Goal: Information Seeking & Learning: Learn about a topic

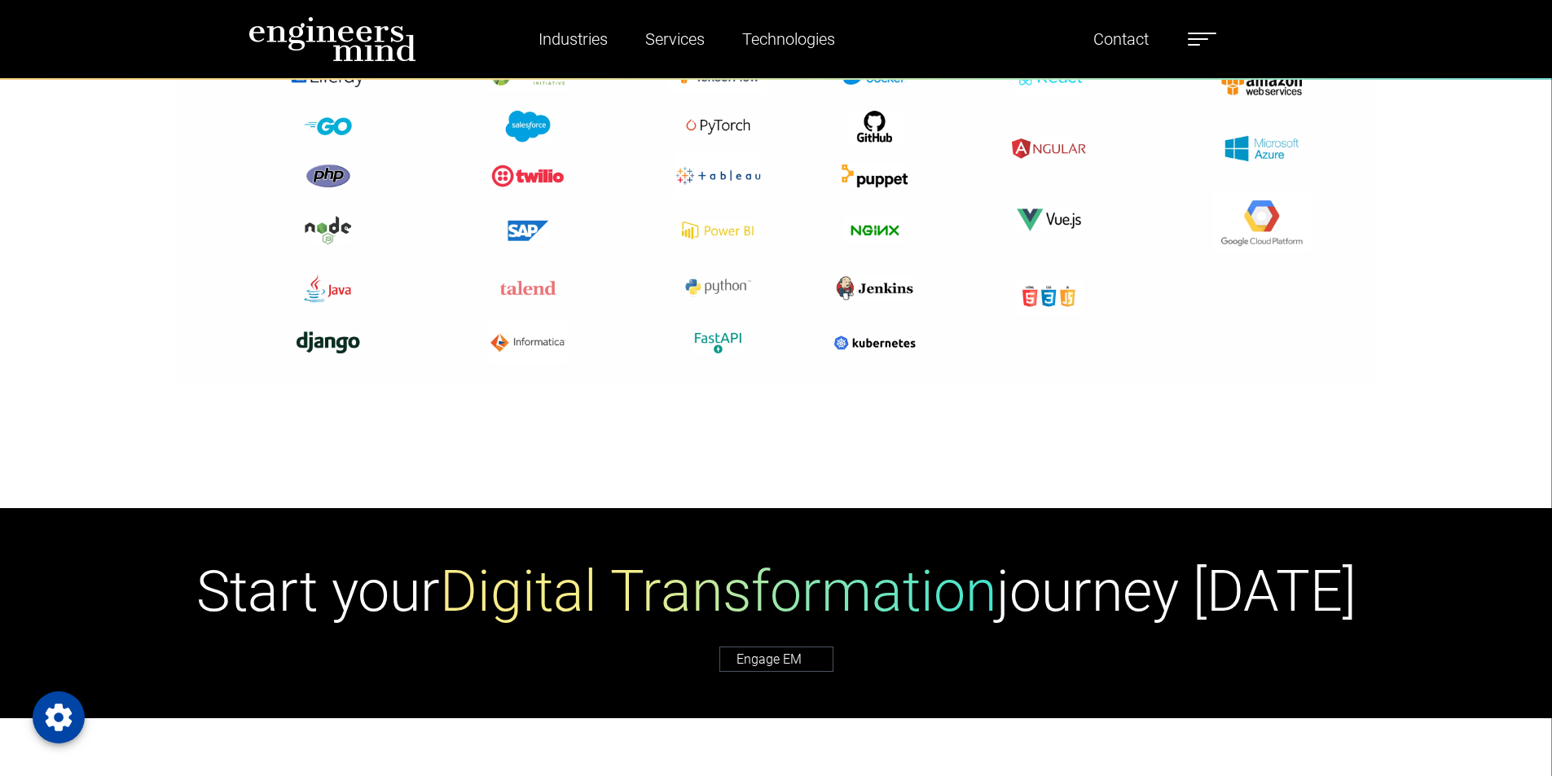
scroll to position [4644, 0]
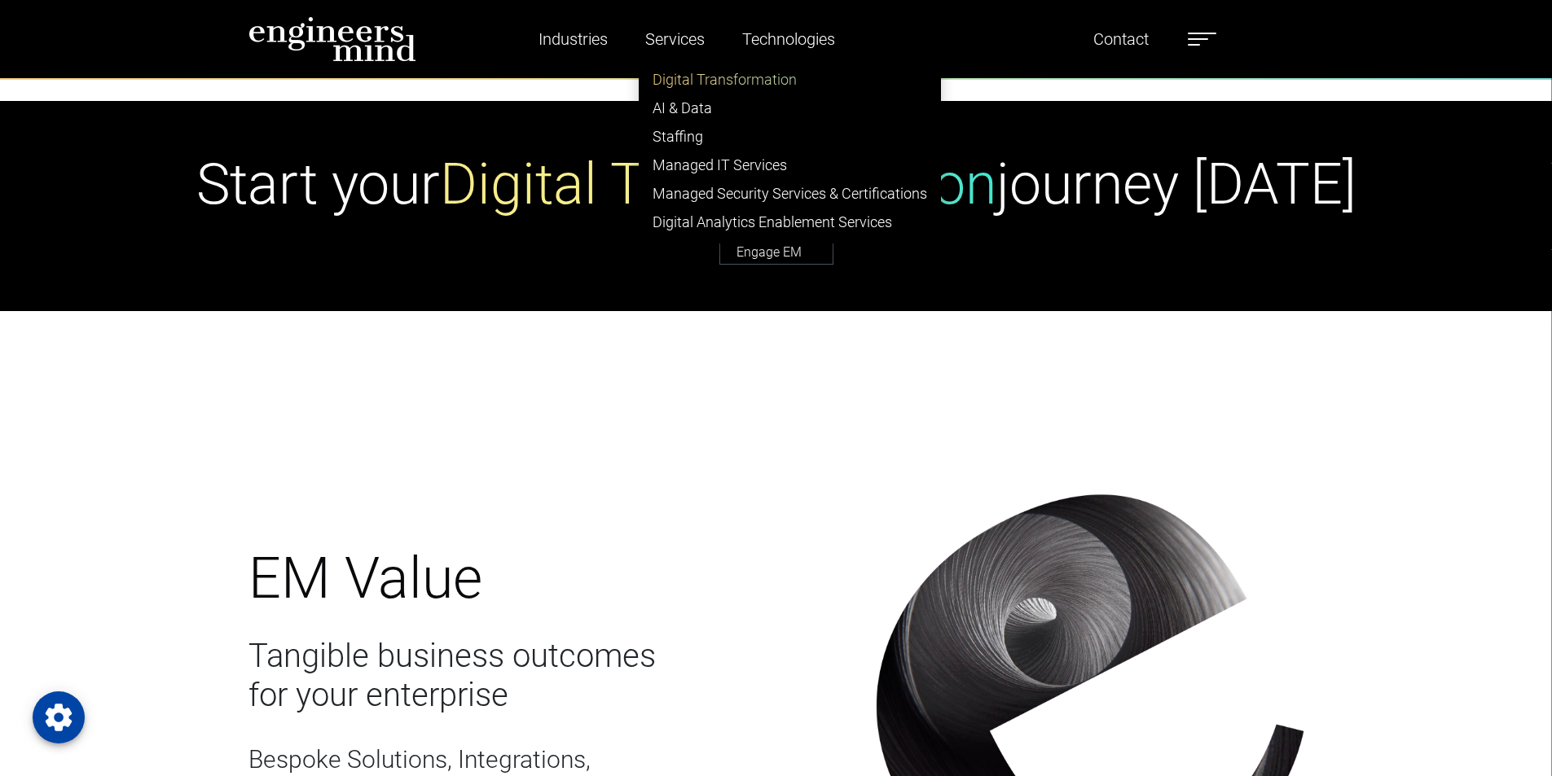
drag, startPoint x: 682, startPoint y: 45, endPoint x: 662, endPoint y: 77, distance: 38.0
drag, startPoint x: 662, startPoint y: 77, endPoint x: 680, endPoint y: 34, distance: 46.8
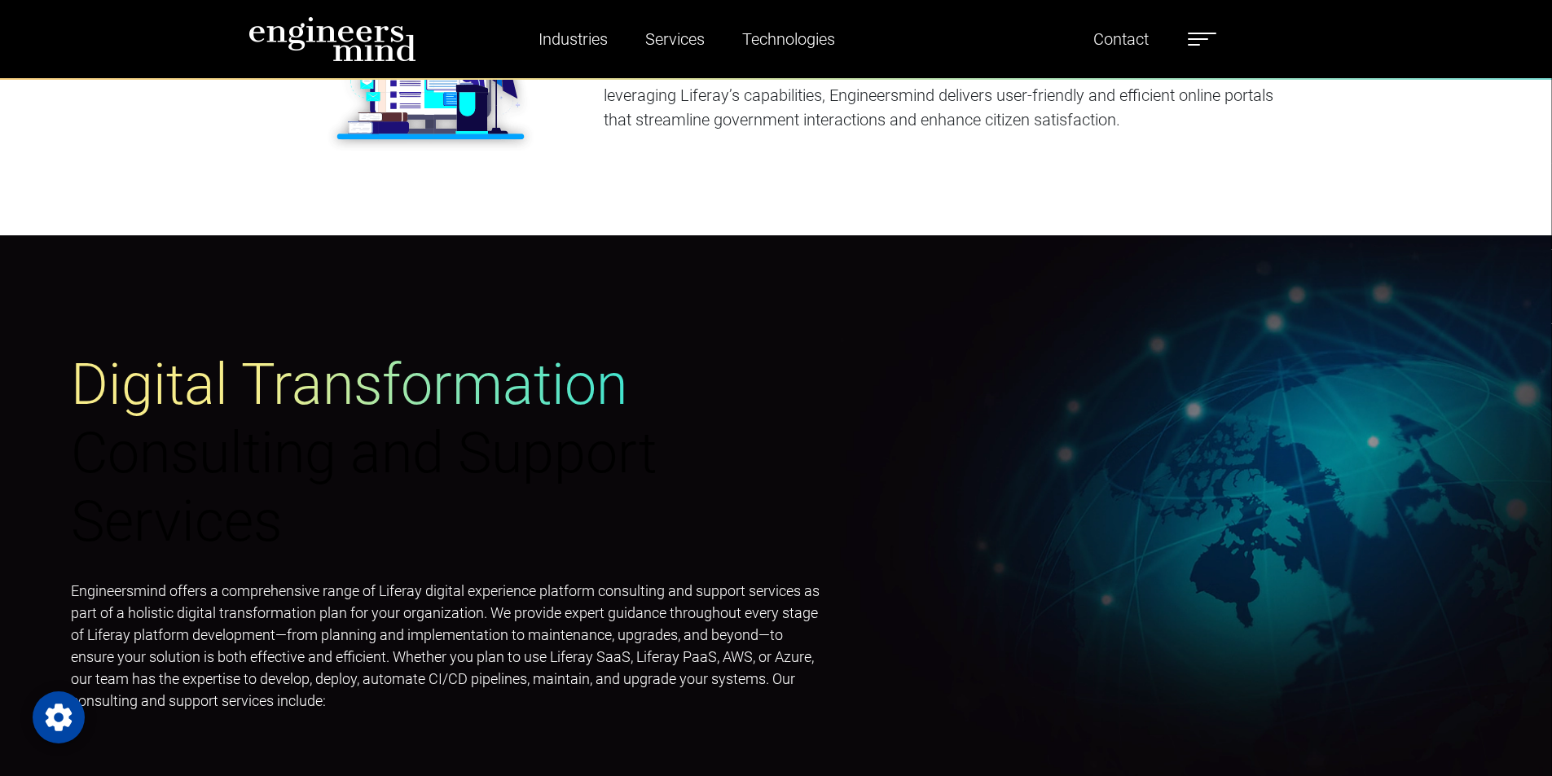
scroll to position [2933, 0]
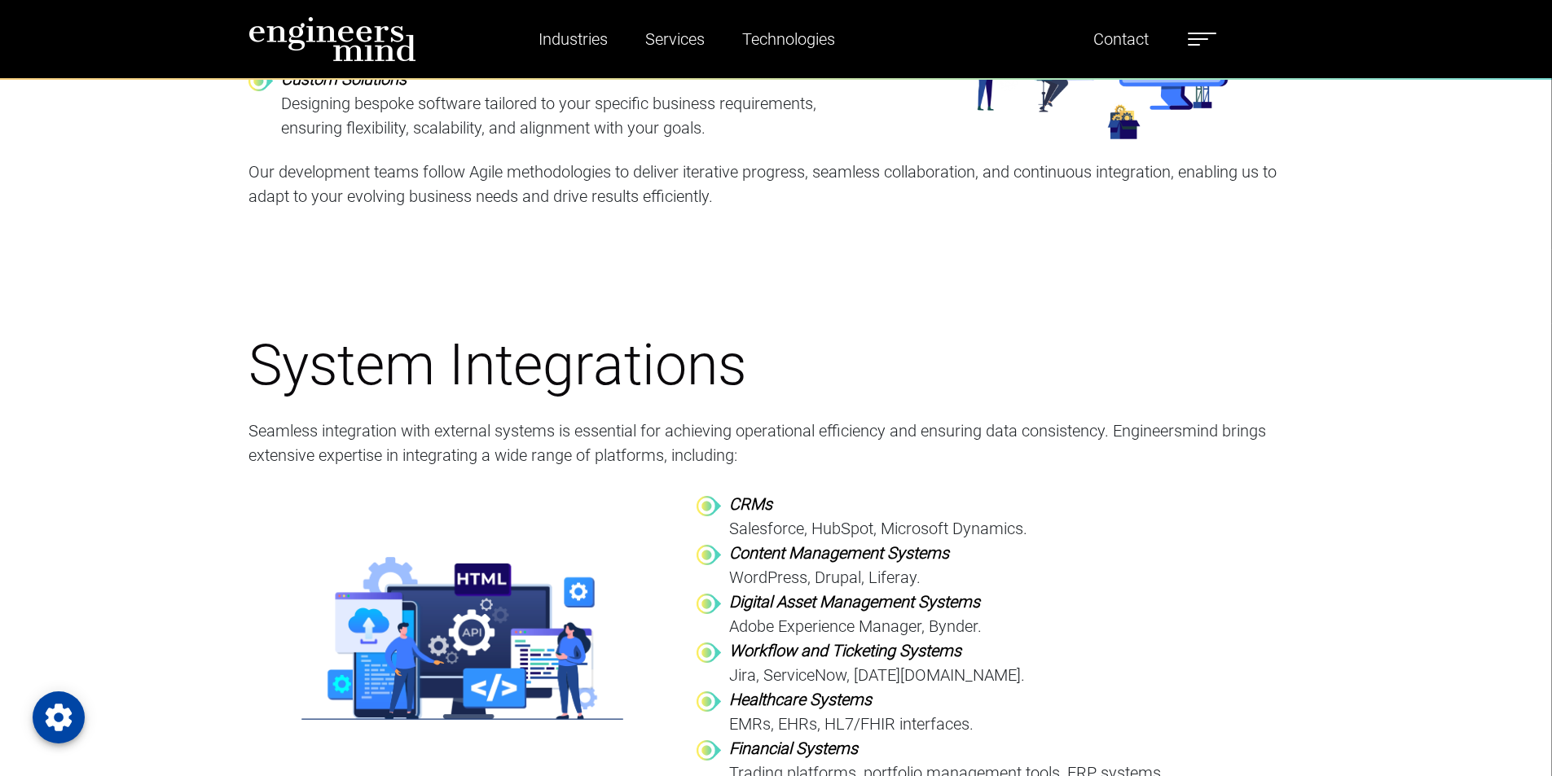
scroll to position [2363, 0]
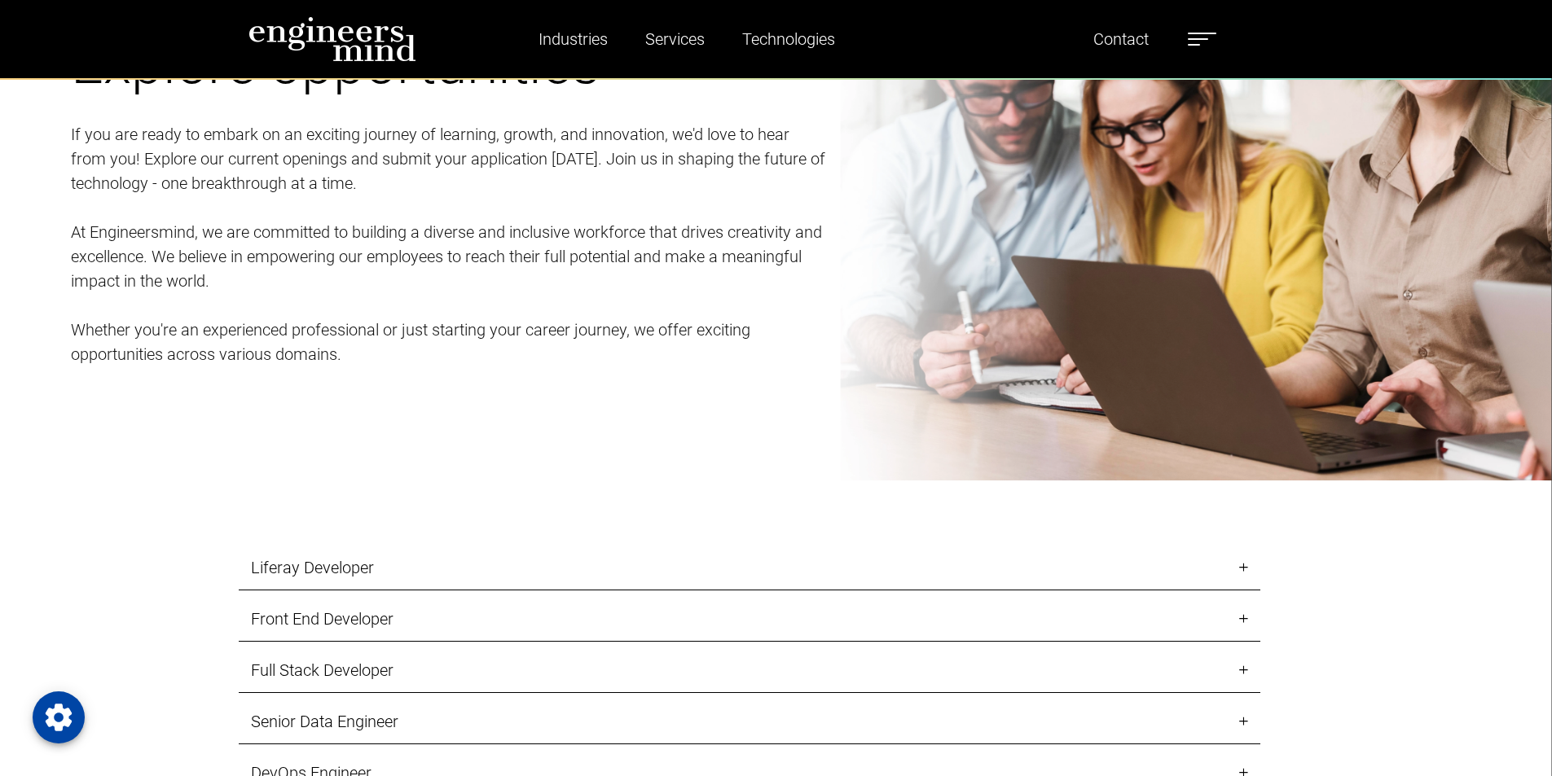
scroll to position [1874, 0]
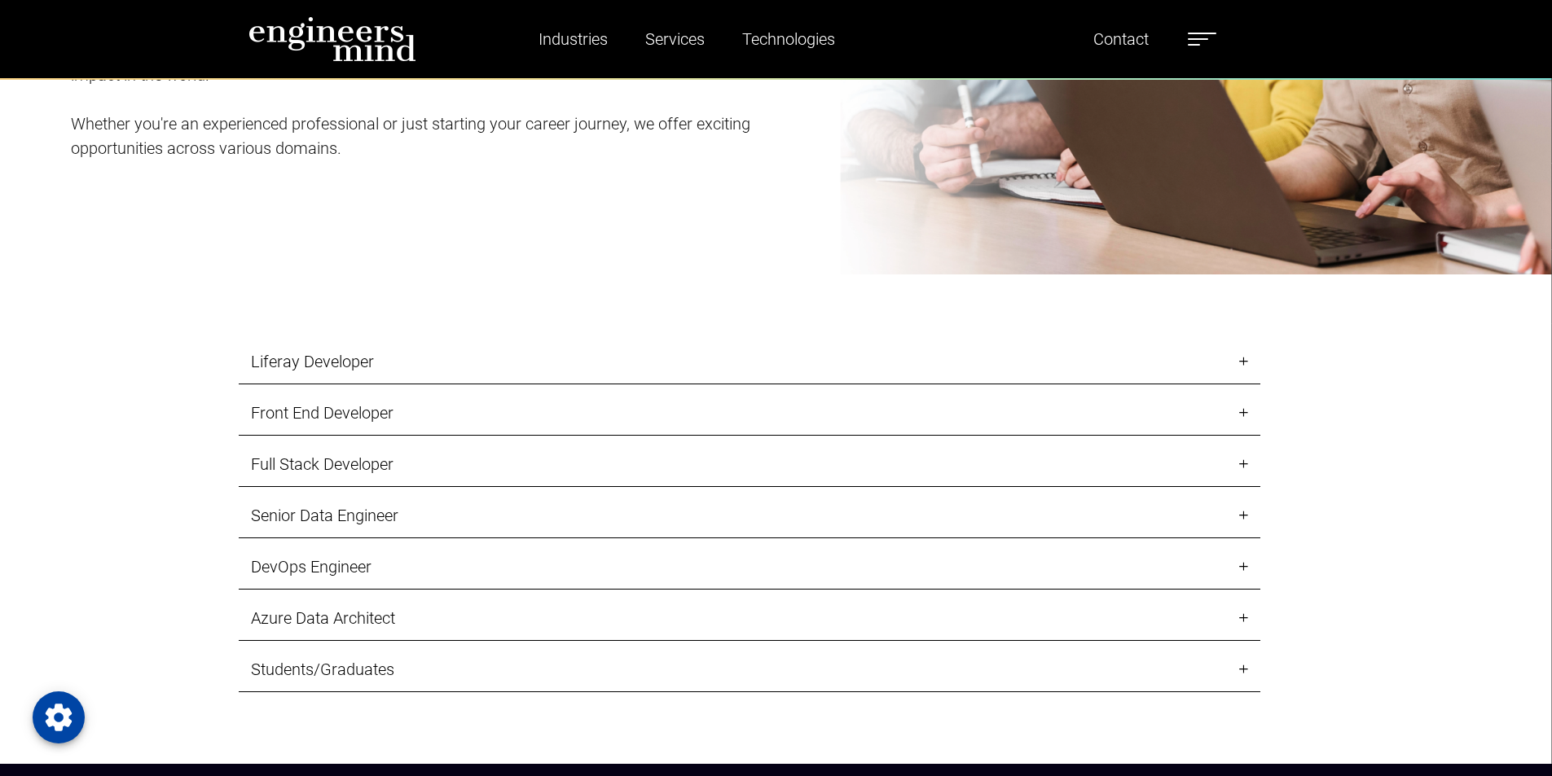
click at [329, 357] on link "Liferay Developer" at bounding box center [750, 362] width 1022 height 45
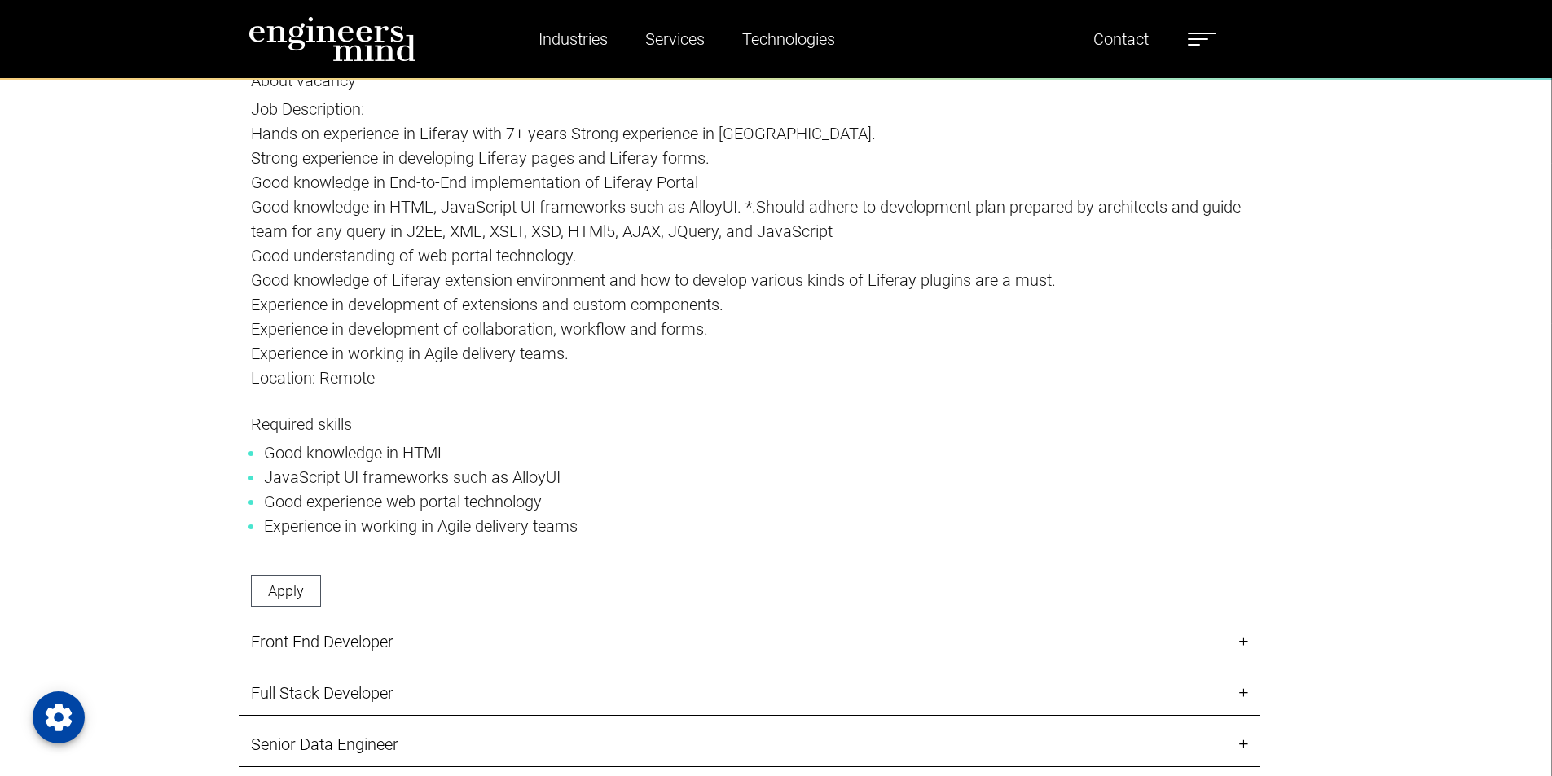
scroll to position [2363, 0]
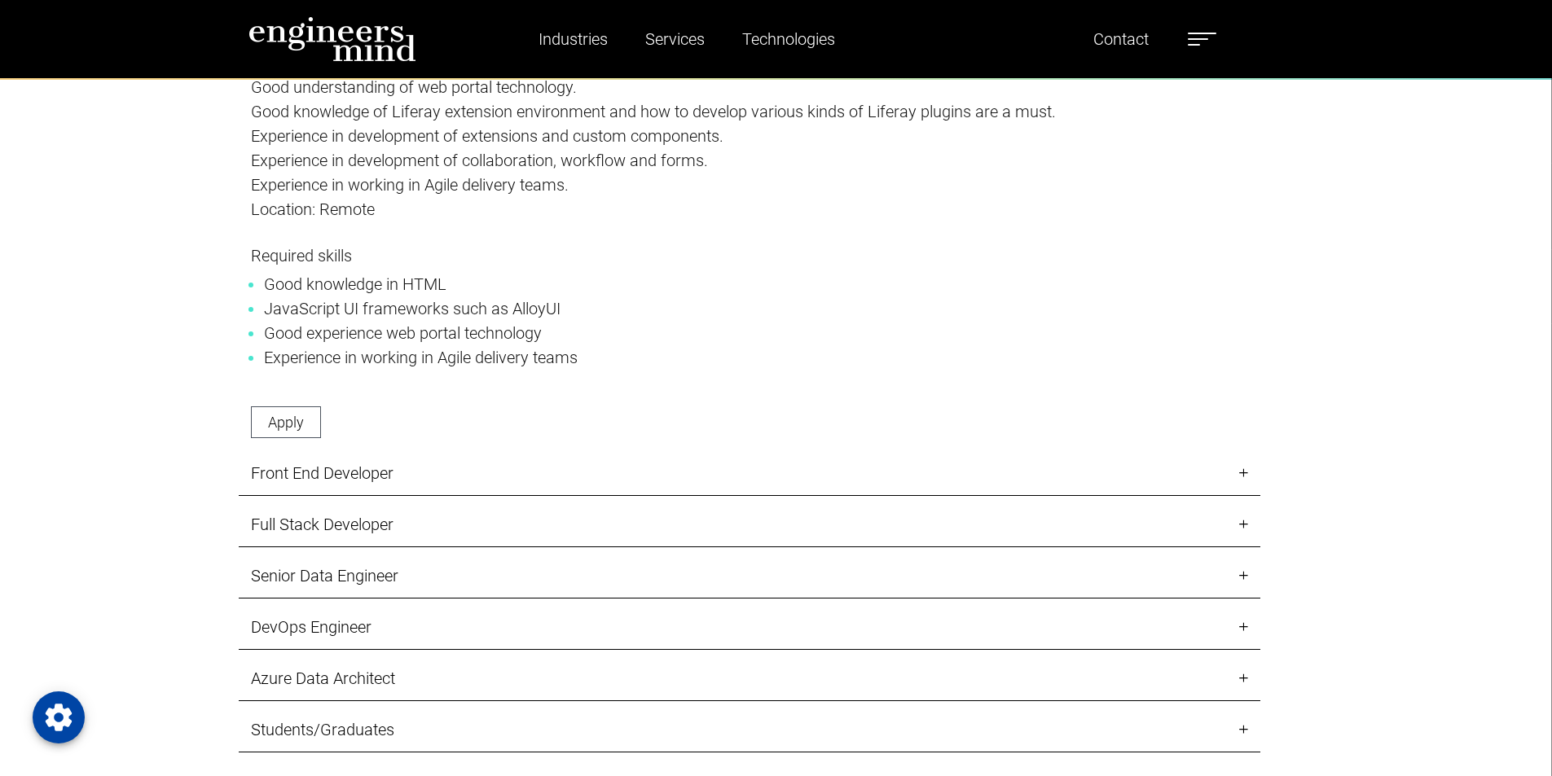
click at [367, 468] on link "Front End Developer" at bounding box center [750, 473] width 1022 height 45
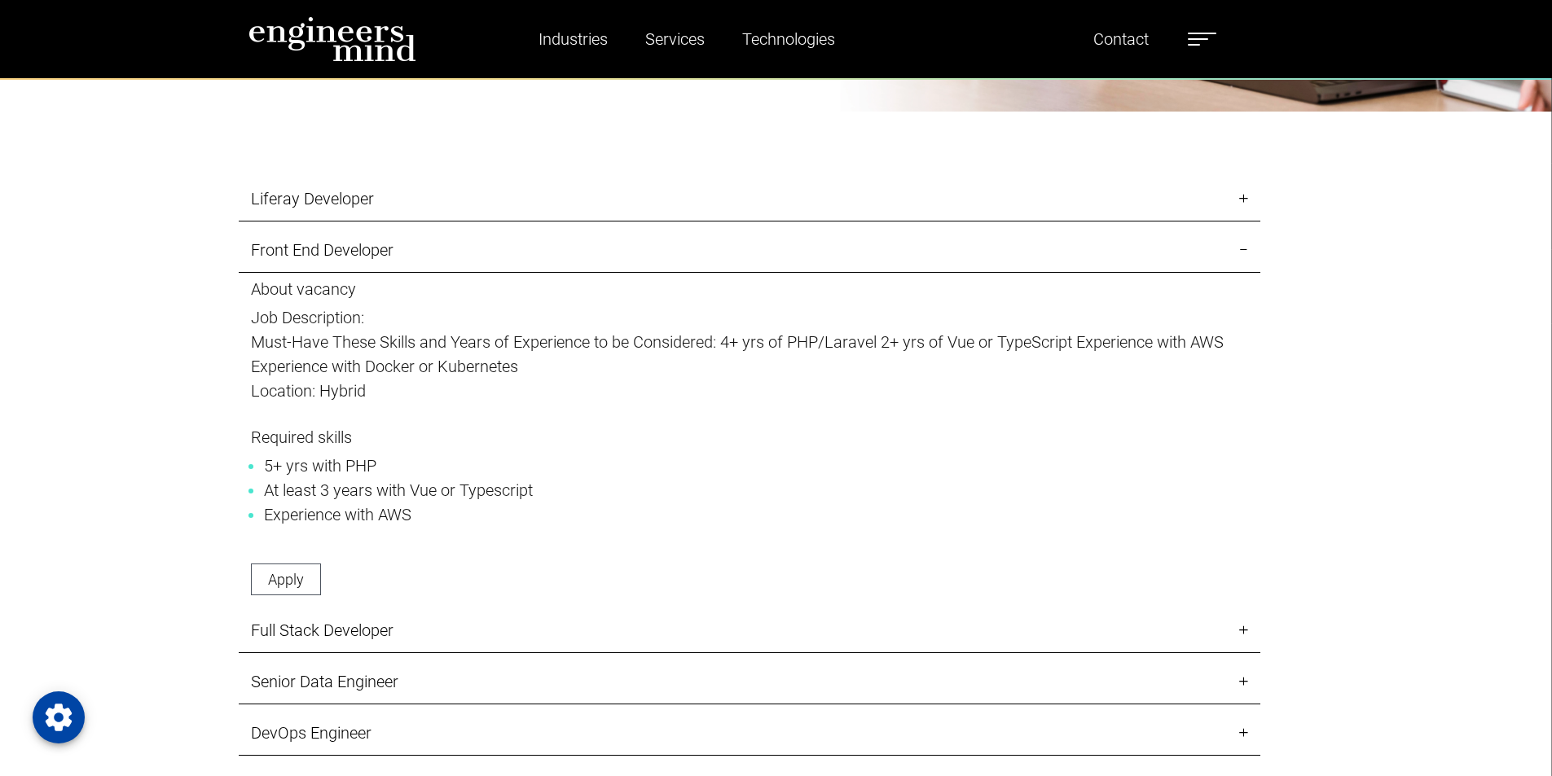
scroll to position [2118, 0]
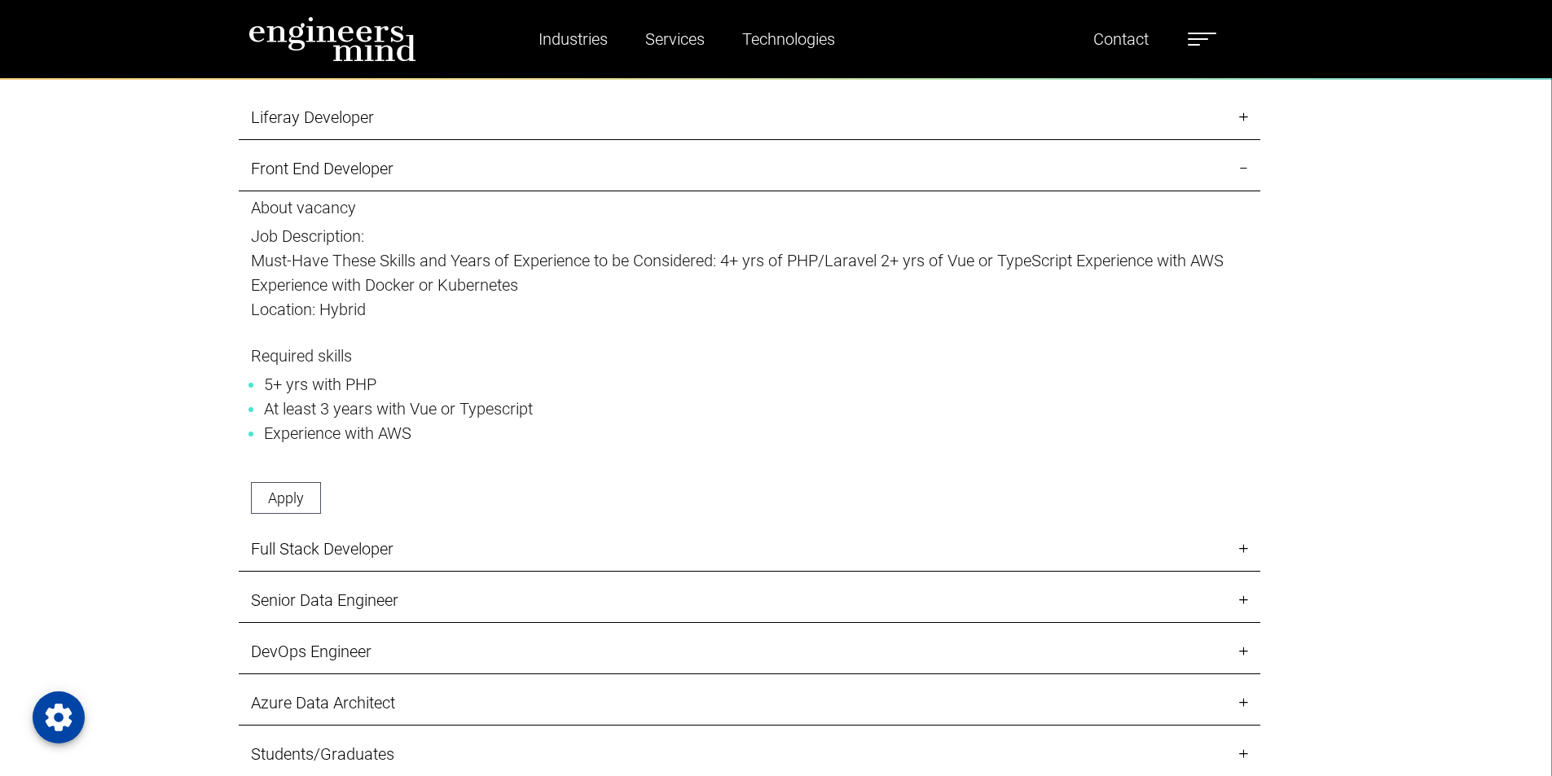
click at [284, 539] on link "Full Stack Developer" at bounding box center [750, 549] width 1022 height 45
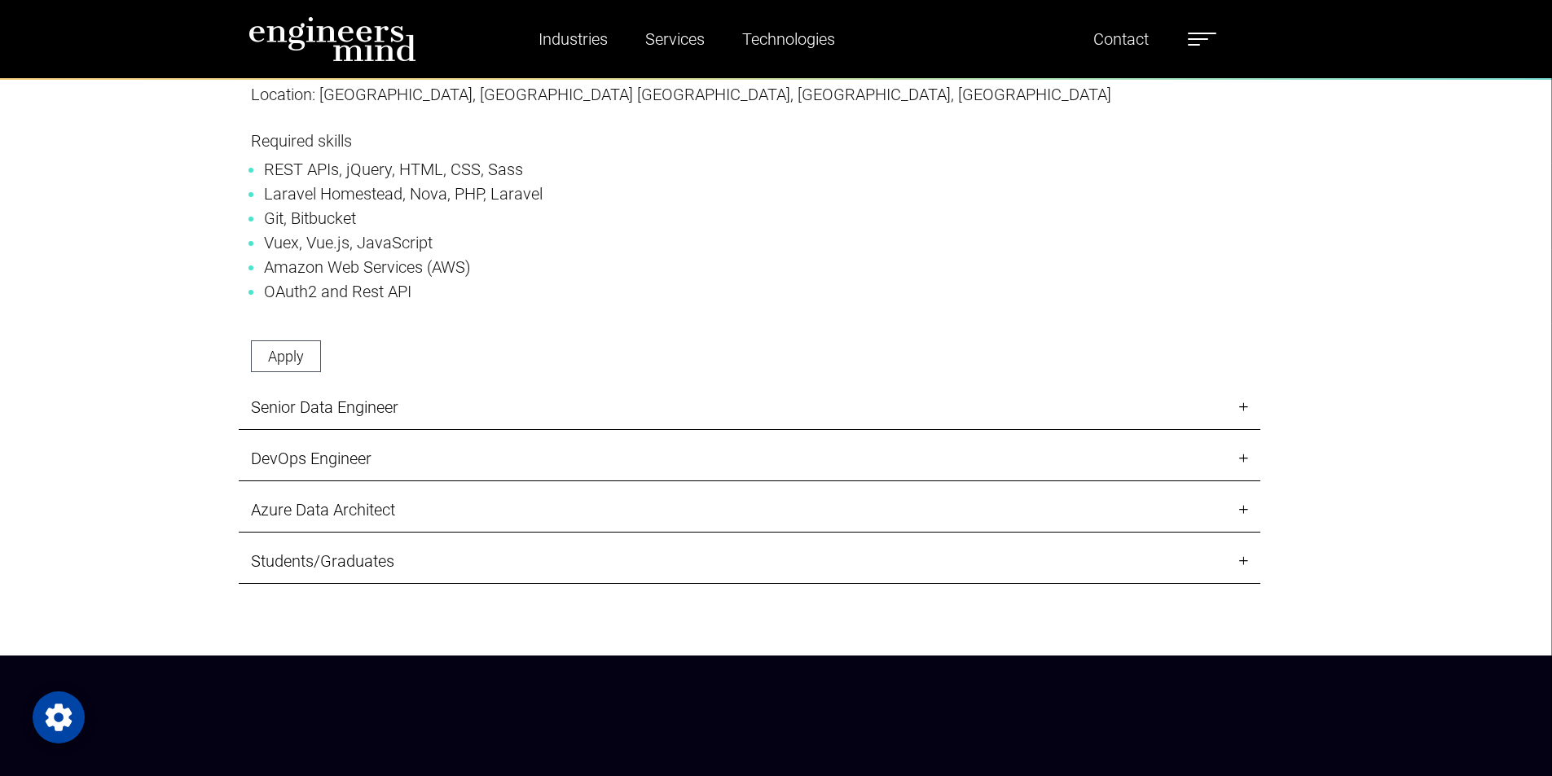
scroll to position [2688, 0]
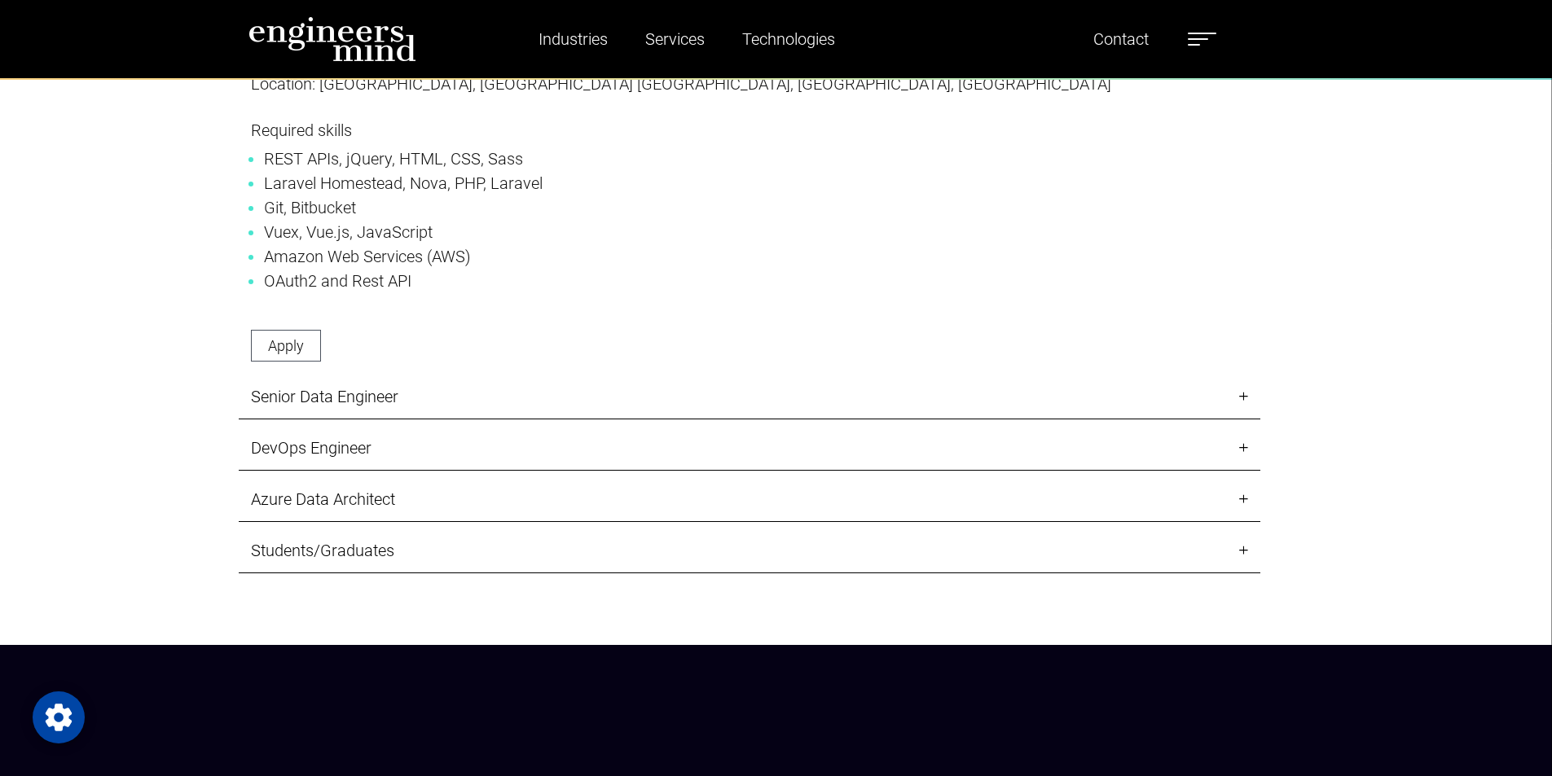
click at [352, 400] on link "Senior Data Engineer" at bounding box center [750, 397] width 1022 height 45
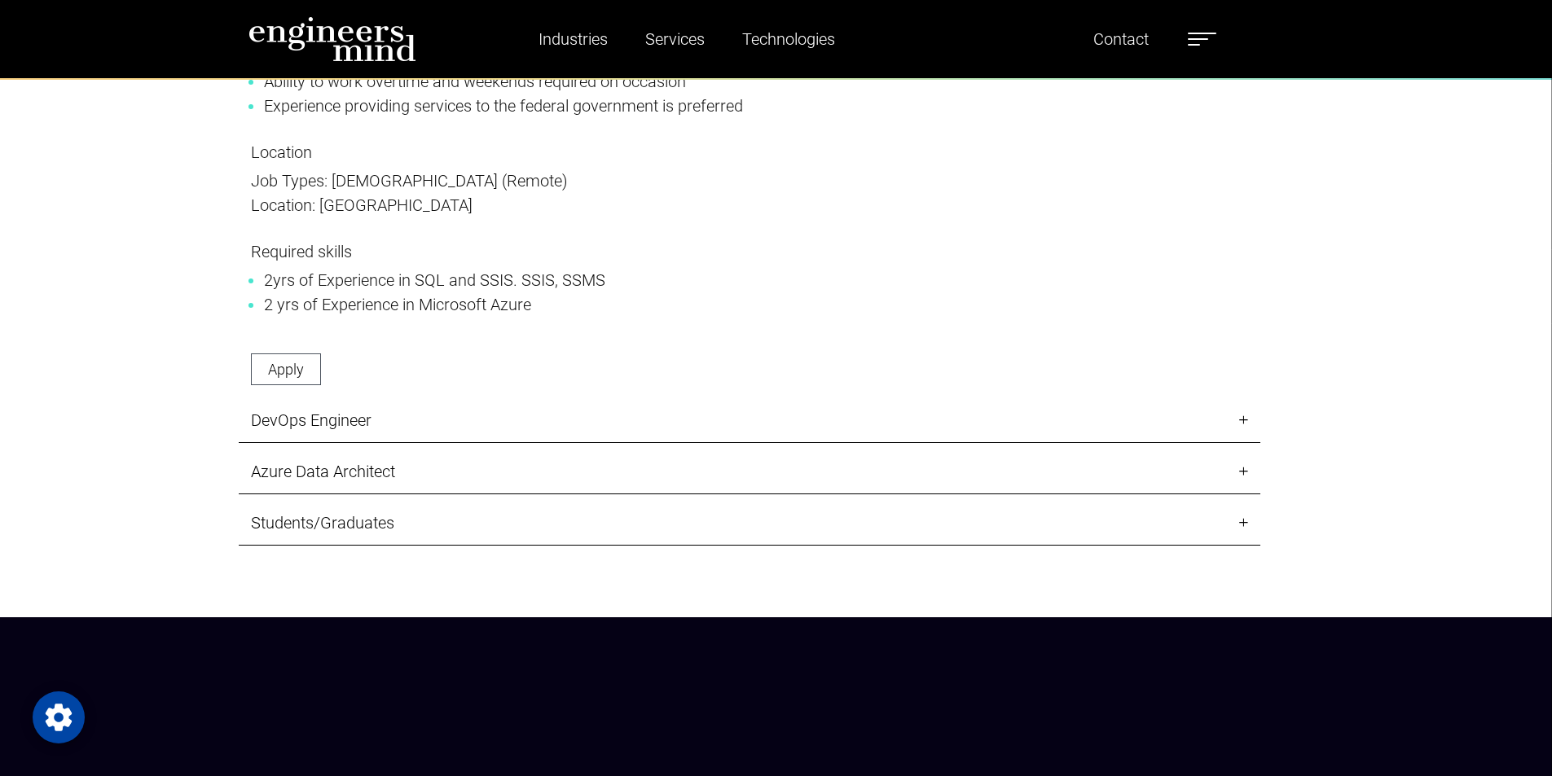
scroll to position [3096, 0]
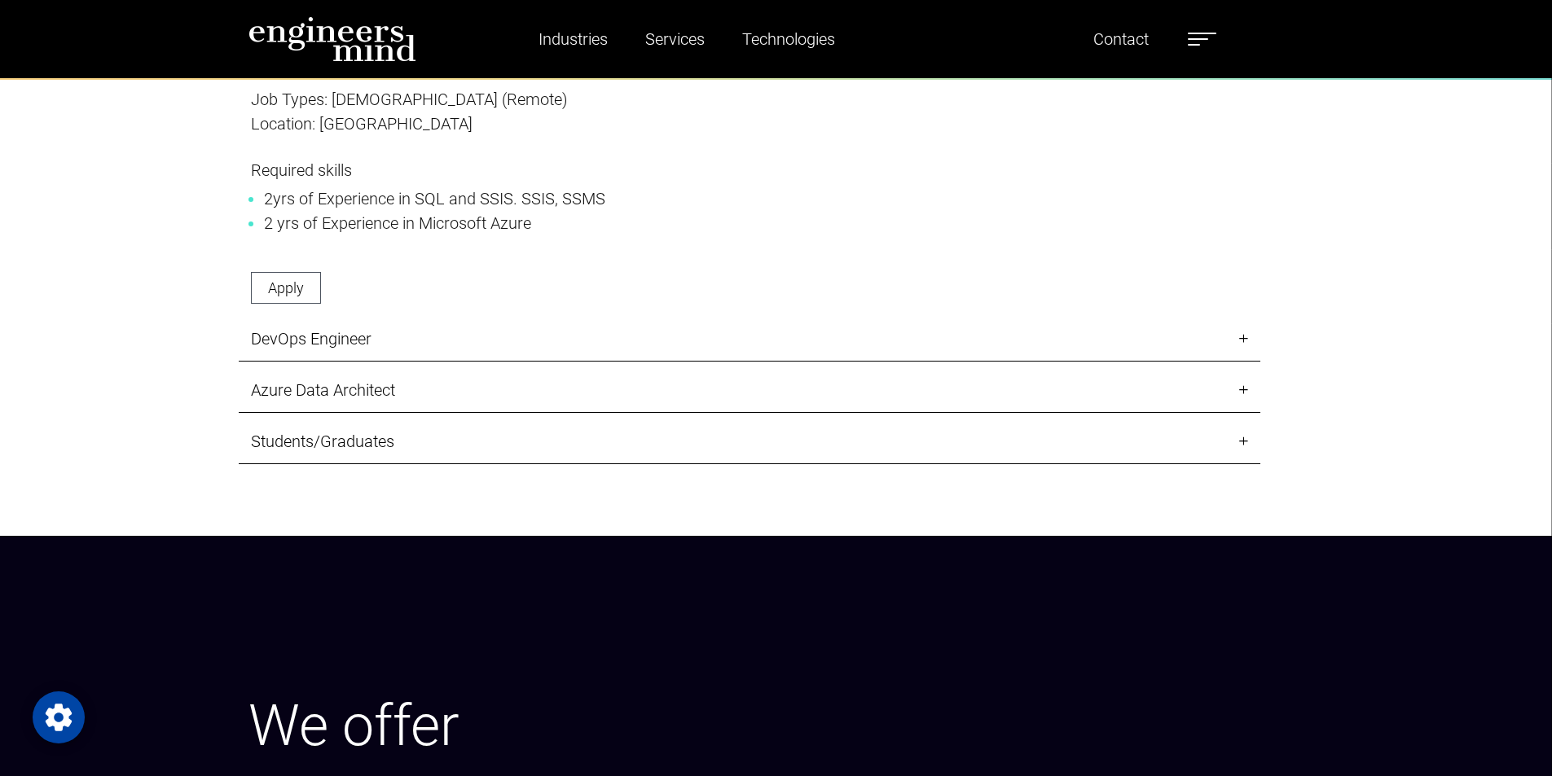
click at [347, 343] on link "DevOps Engineer" at bounding box center [750, 339] width 1022 height 45
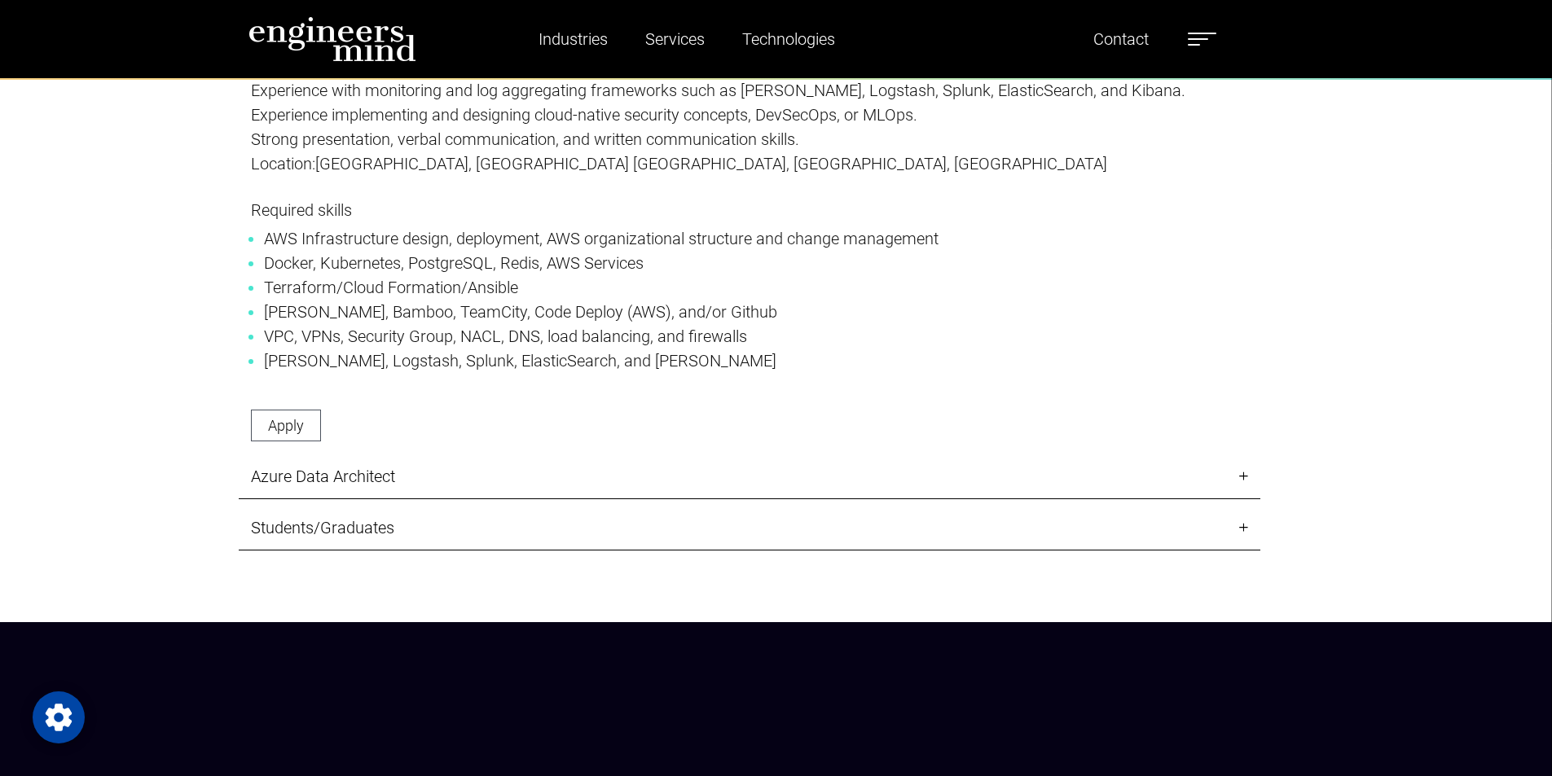
scroll to position [2688, 0]
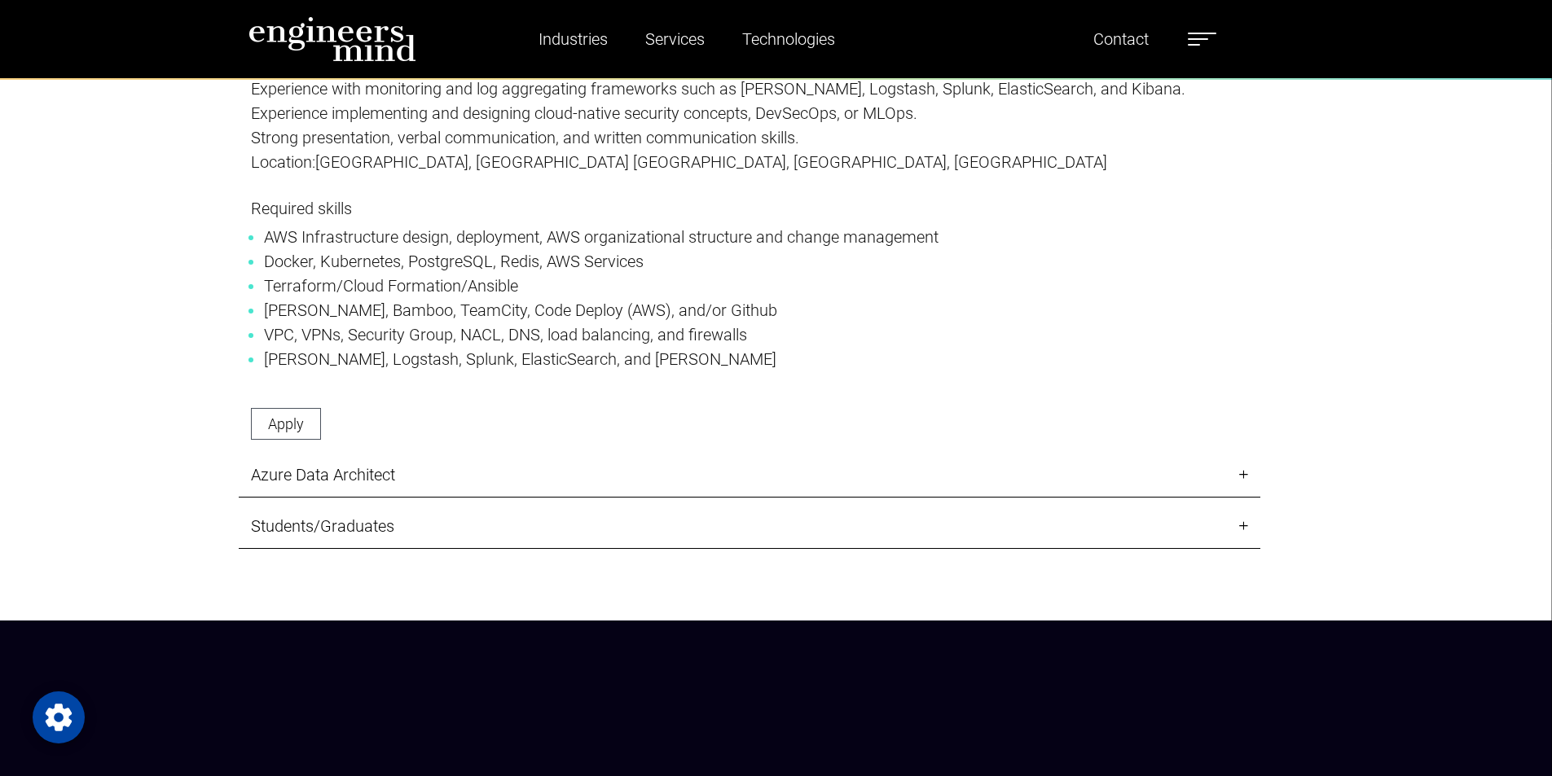
click at [379, 481] on link "Azure Data Architect" at bounding box center [750, 475] width 1022 height 45
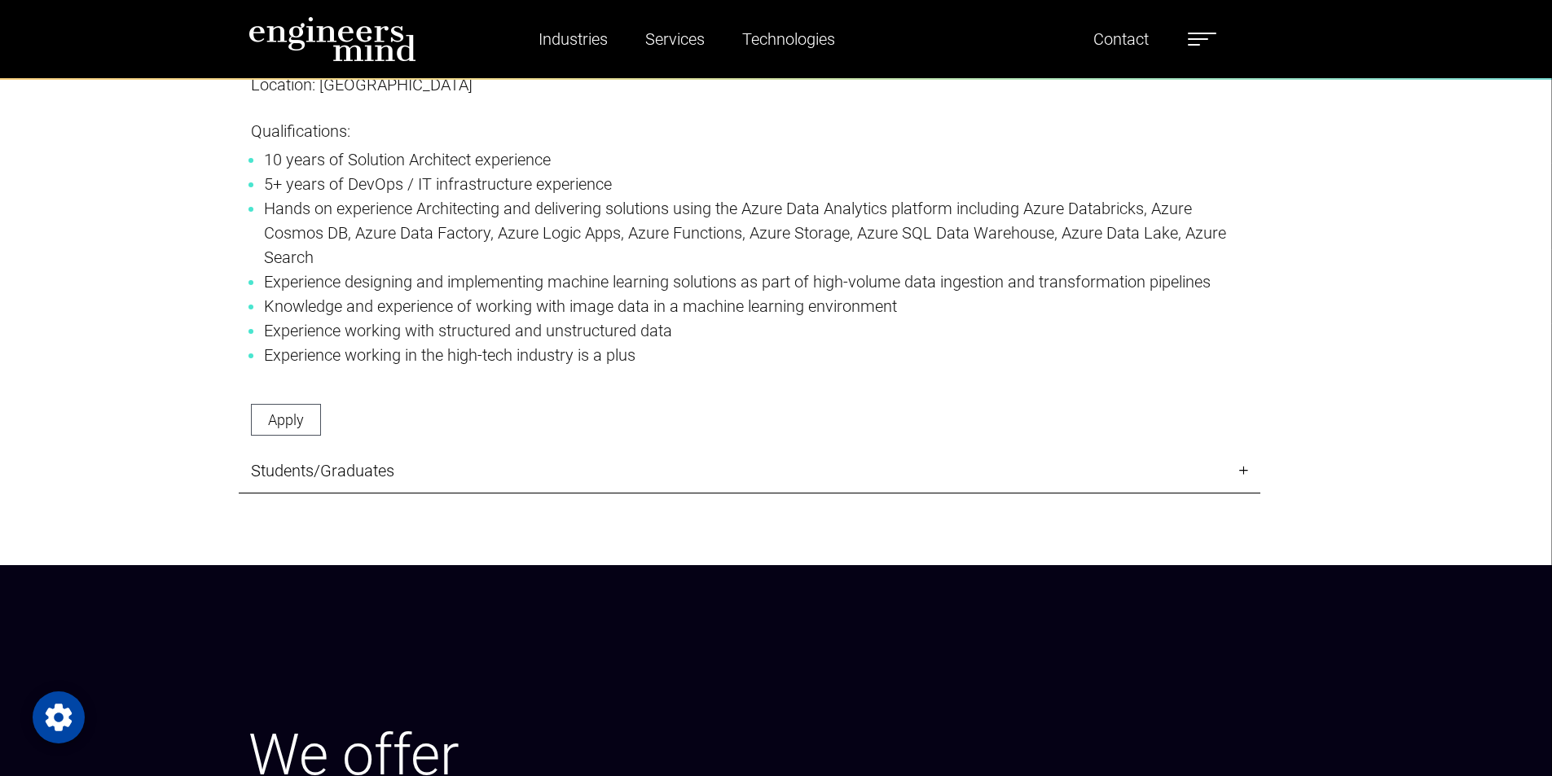
scroll to position [3096, 0]
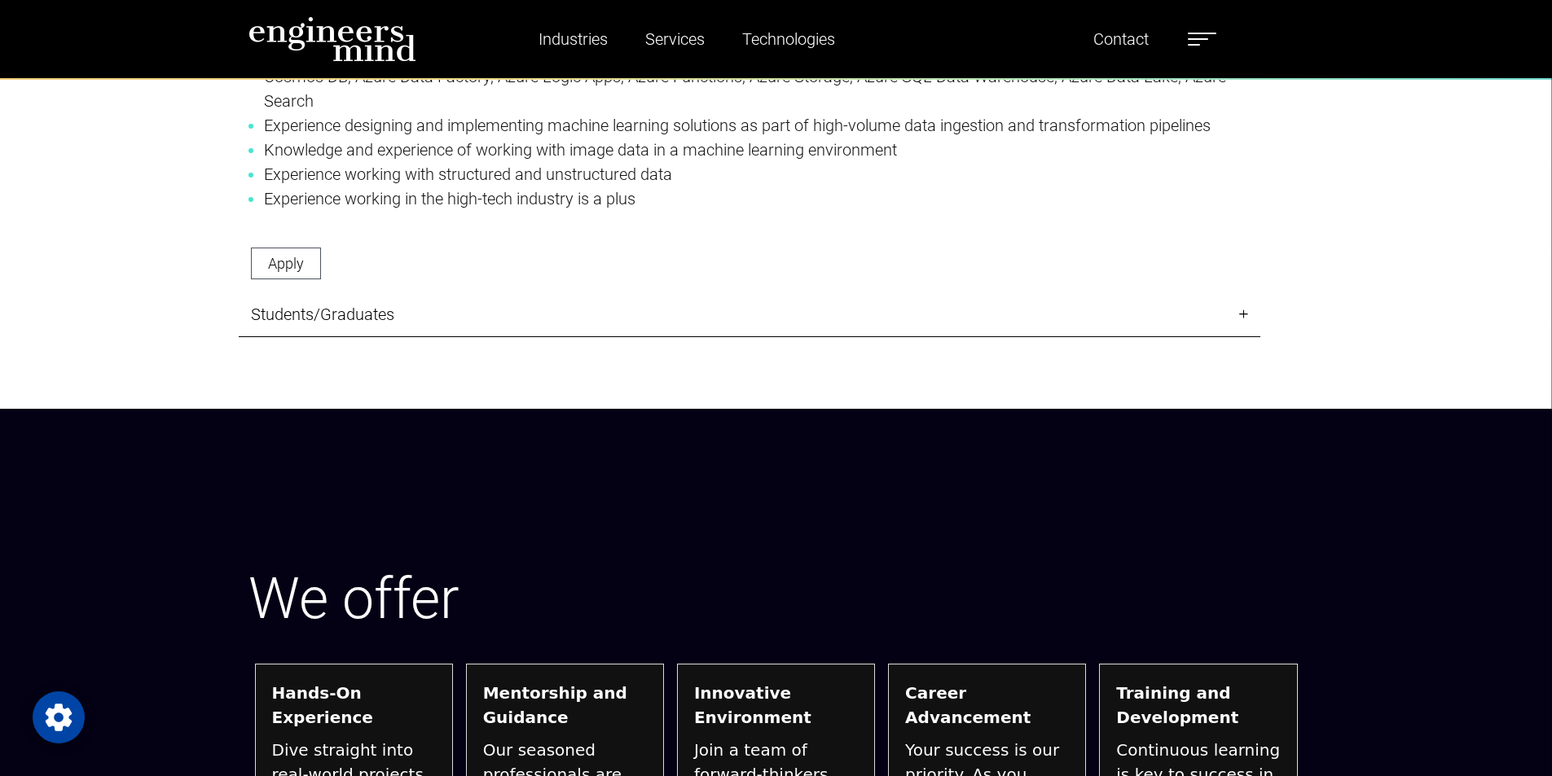
click at [369, 321] on link "Students/Graduates" at bounding box center [750, 314] width 1022 height 45
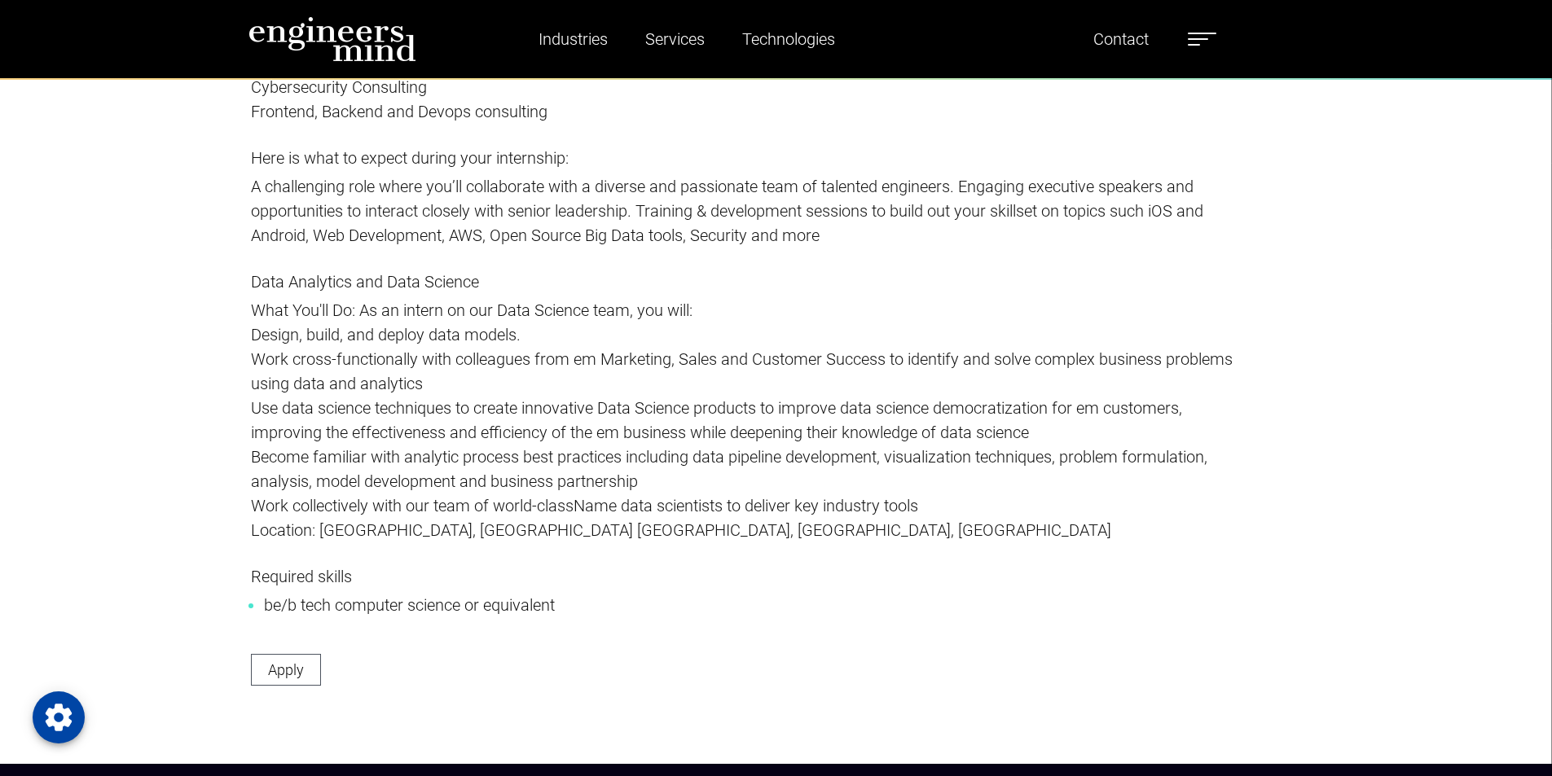
scroll to position [2770, 0]
